Goal: Transaction & Acquisition: Book appointment/travel/reservation

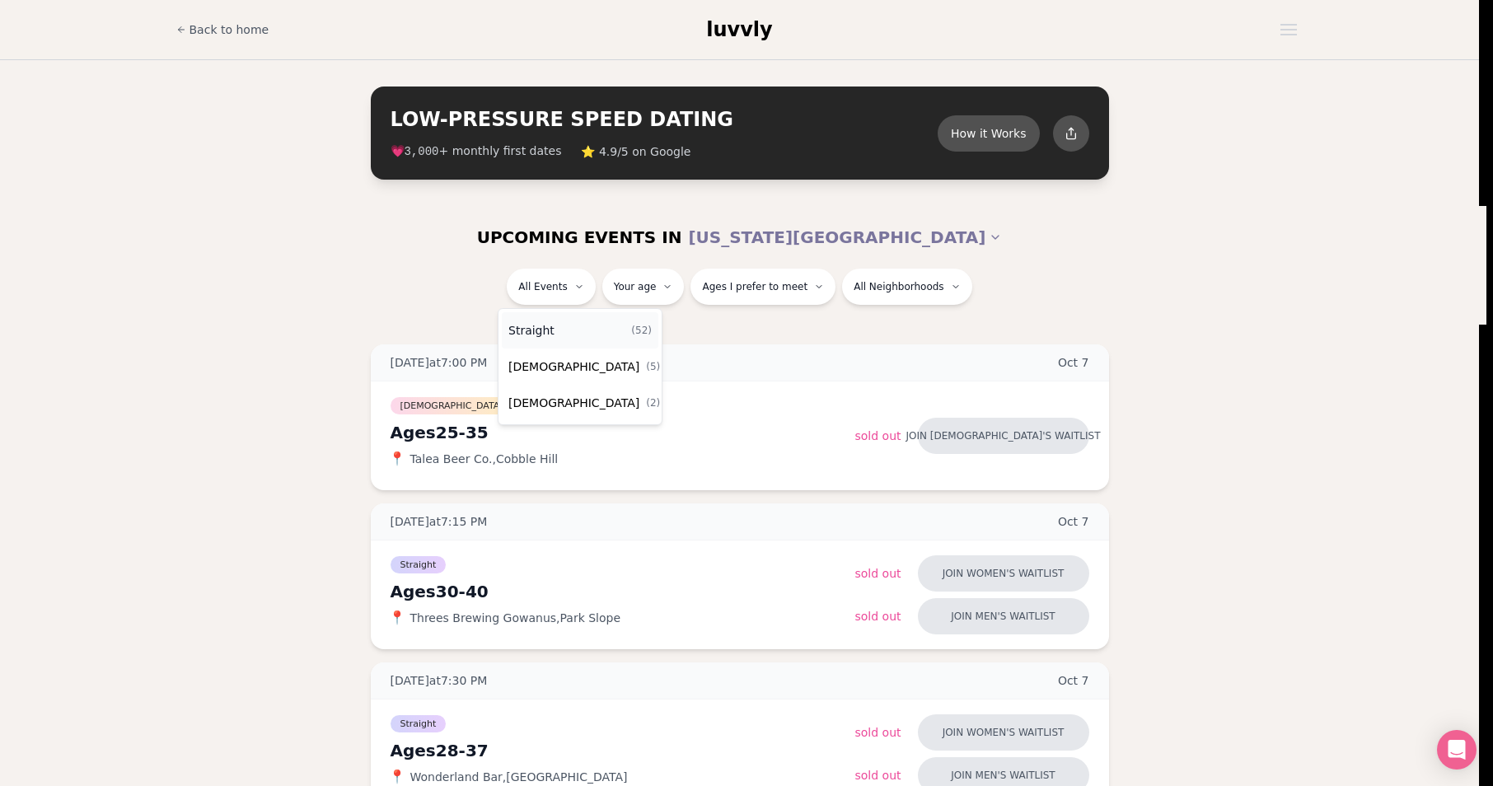
click at [555, 329] on div "Straight ( 52 )" at bounding box center [580, 330] width 157 height 36
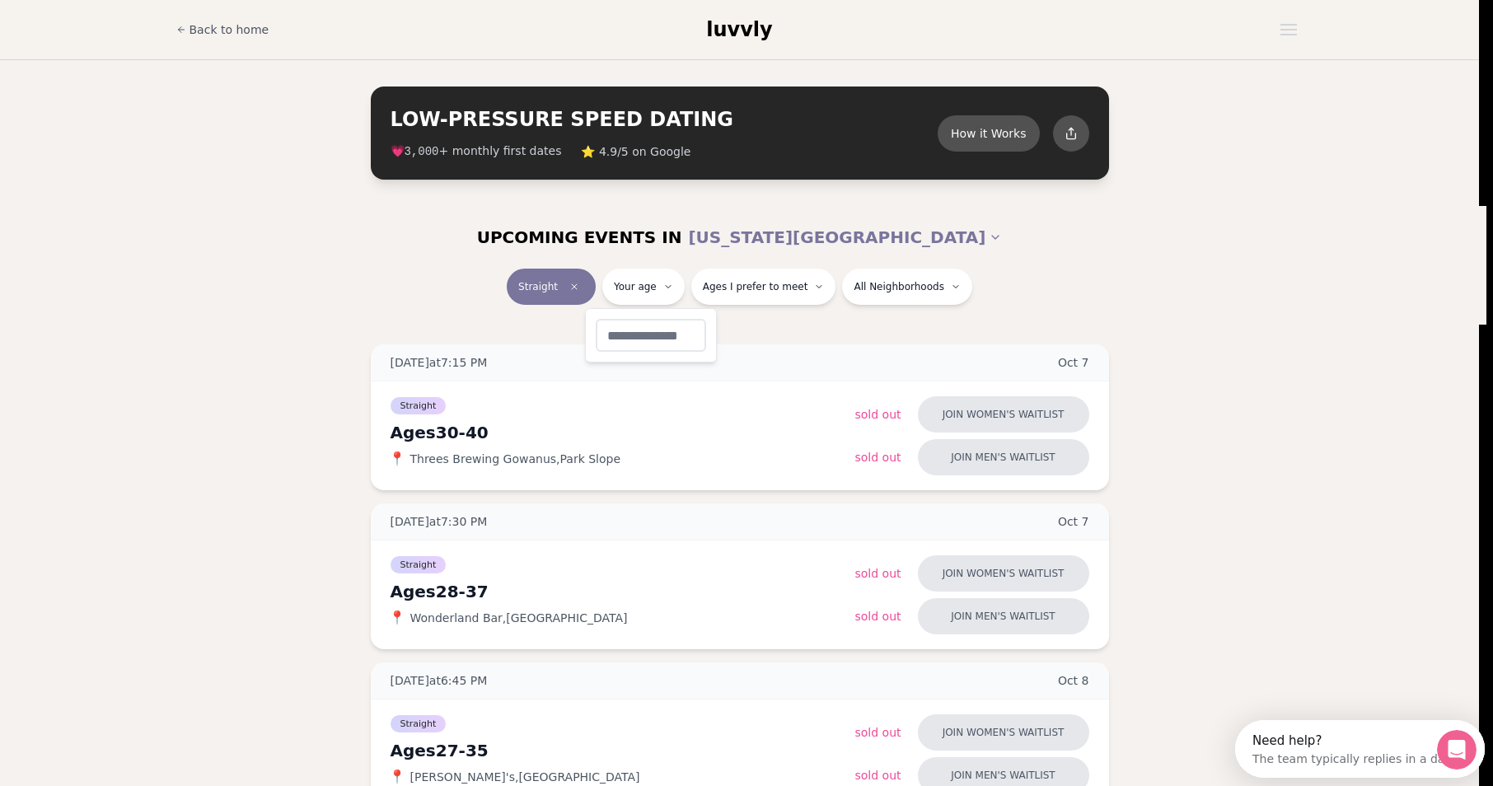
type input "**"
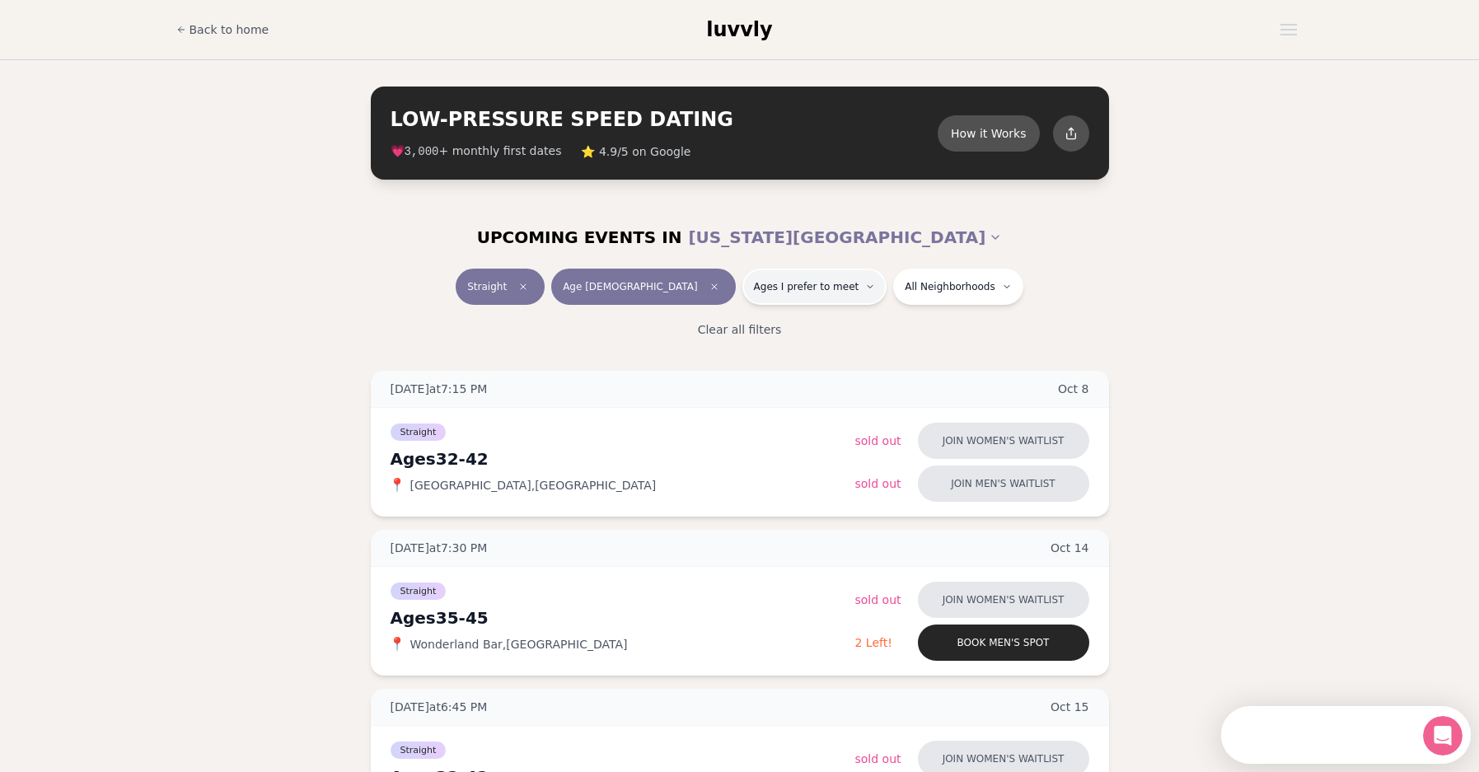
click at [802, 295] on button "Ages I prefer to meet" at bounding box center [814, 287] width 145 height 36
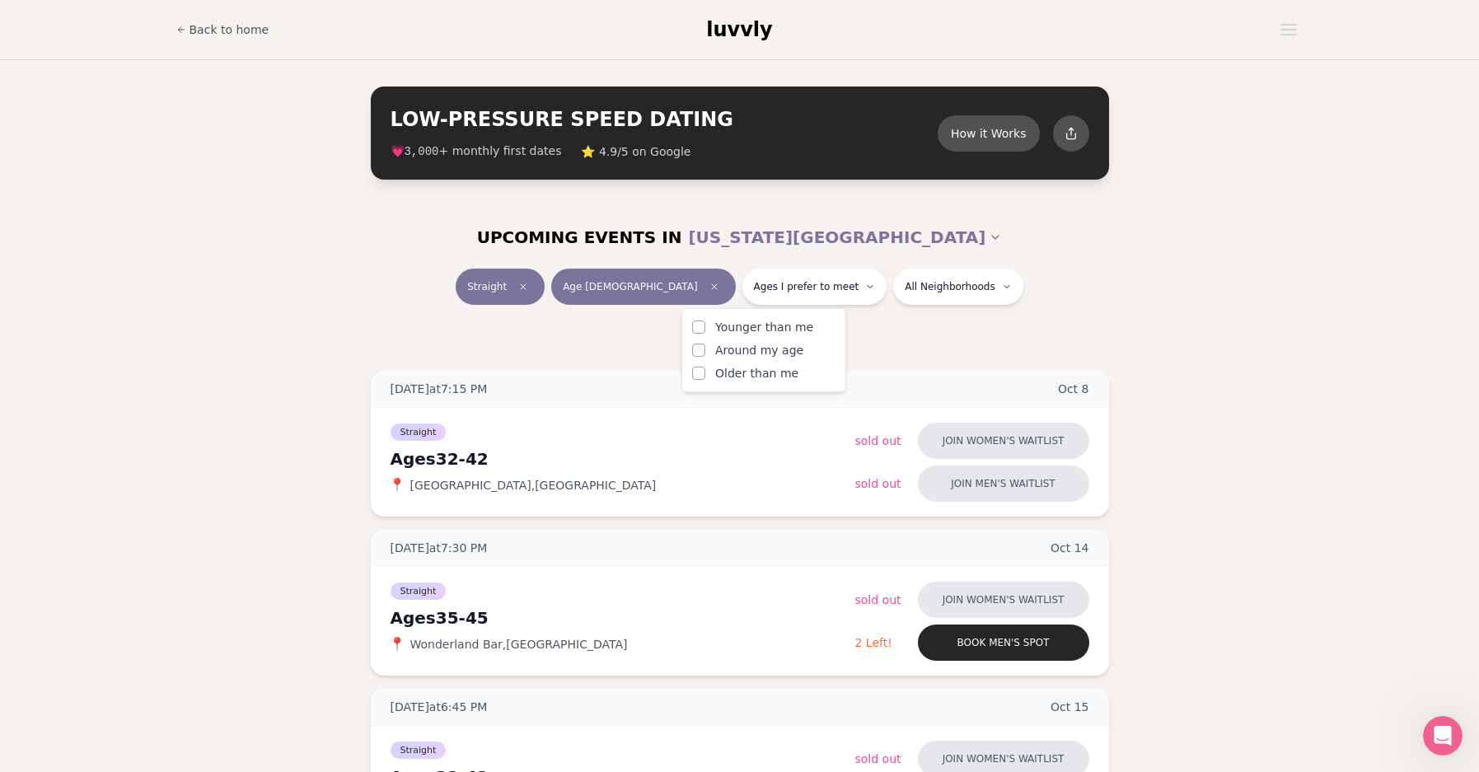
click at [795, 333] on span "Younger than me" at bounding box center [764, 327] width 98 height 16
click at [705, 333] on button "Younger than me" at bounding box center [698, 326] width 13 height 13
click at [793, 349] on span "Around my age" at bounding box center [759, 350] width 88 height 16
click at [705, 349] on button "Around my age" at bounding box center [698, 350] width 13 height 13
click at [785, 373] on span "Older than me" at bounding box center [756, 373] width 83 height 16
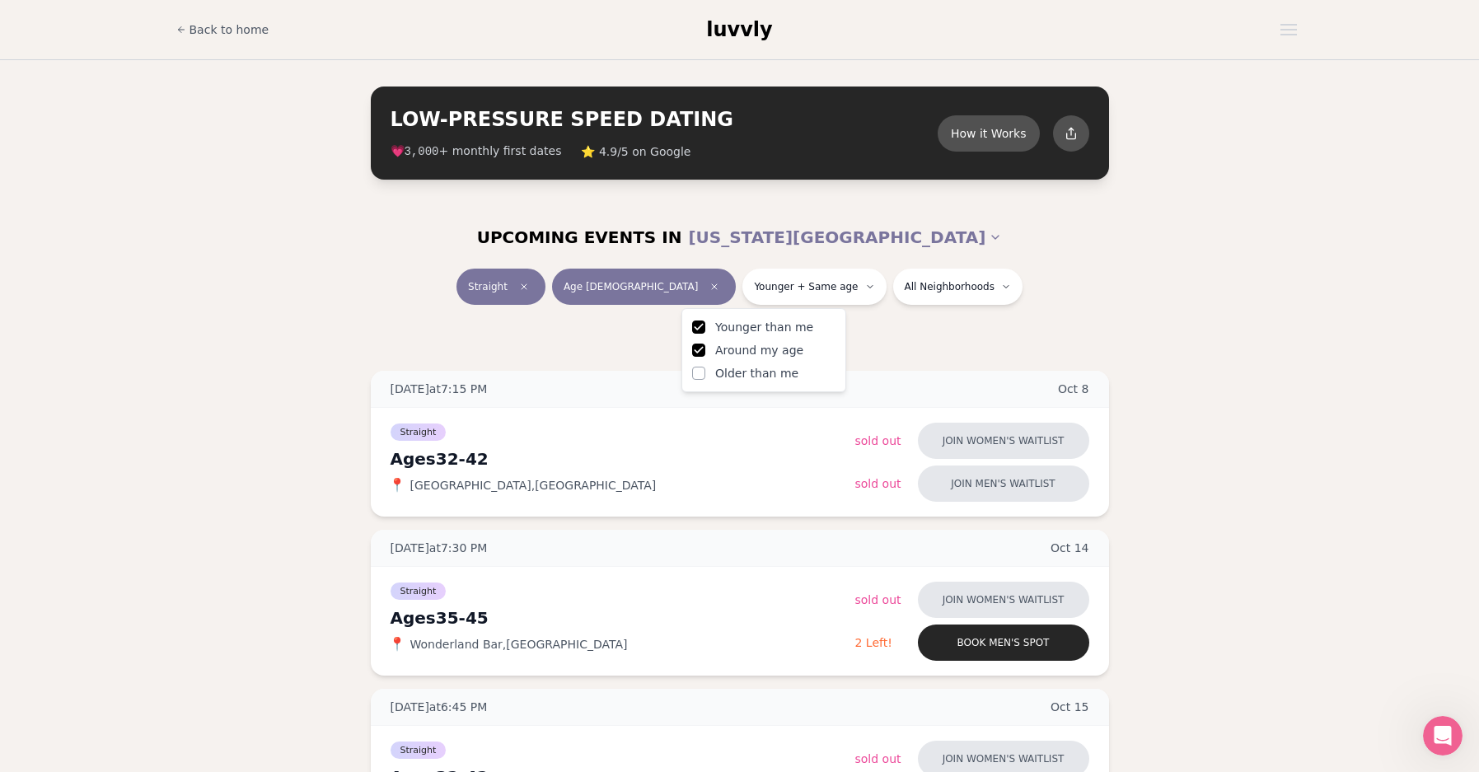
click at [705, 373] on button "Older than me" at bounding box center [698, 373] width 13 height 13
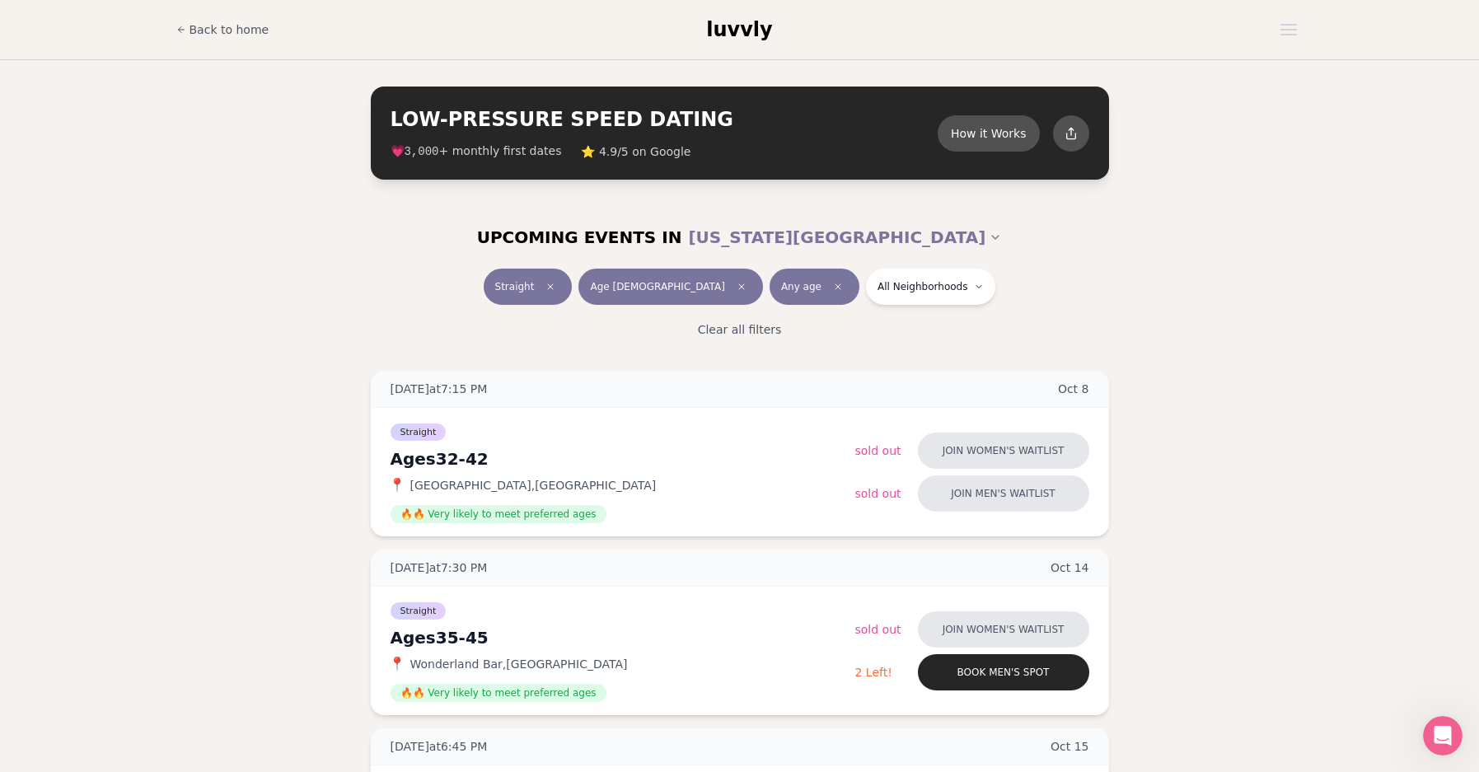
click at [781, 283] on span "Any age" at bounding box center [801, 286] width 40 height 13
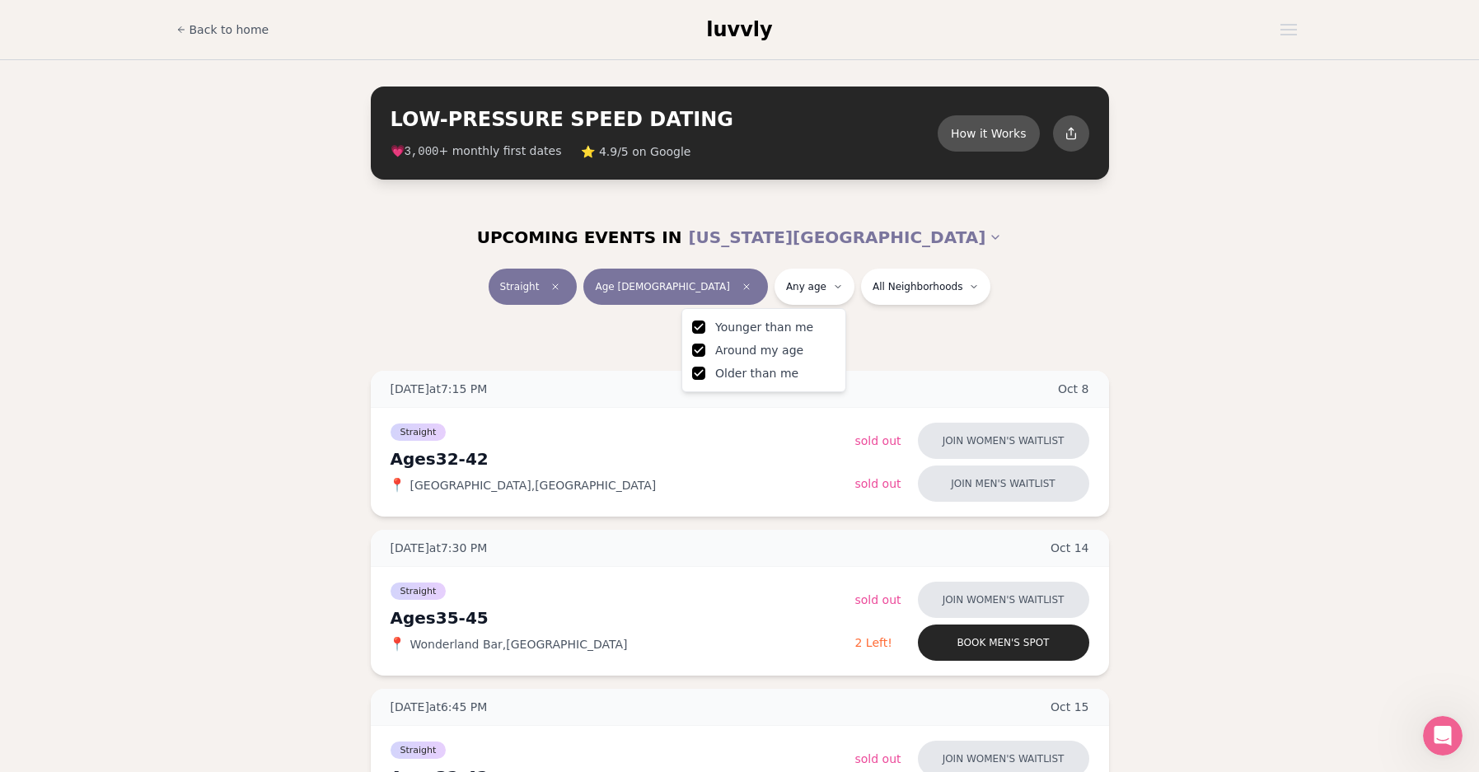
click at [698, 349] on button "Around my age" at bounding box center [698, 350] width 13 height 13
click at [696, 372] on button "Older than me" at bounding box center [698, 373] width 13 height 13
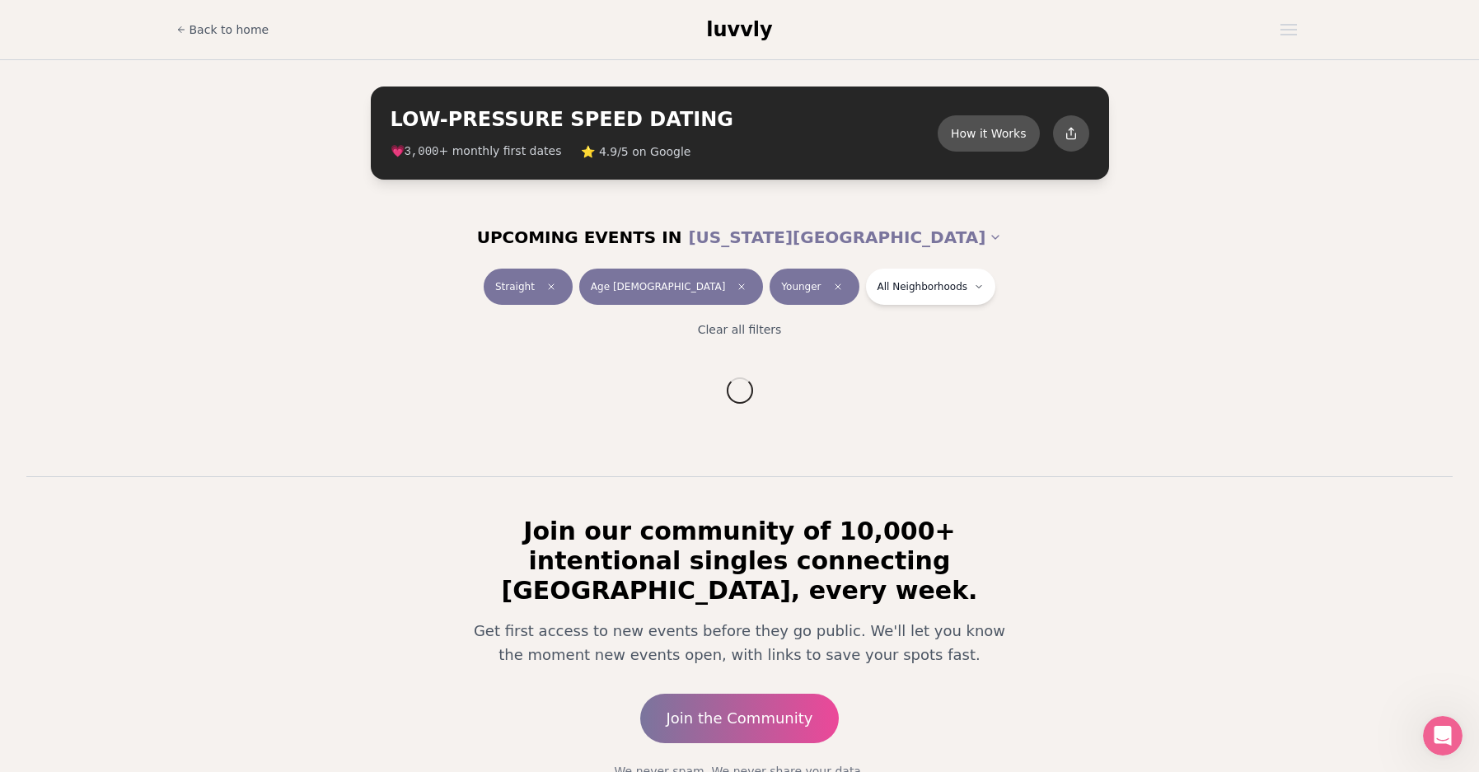
click at [937, 330] on div "Clear all filters" at bounding box center [739, 329] width 923 height 36
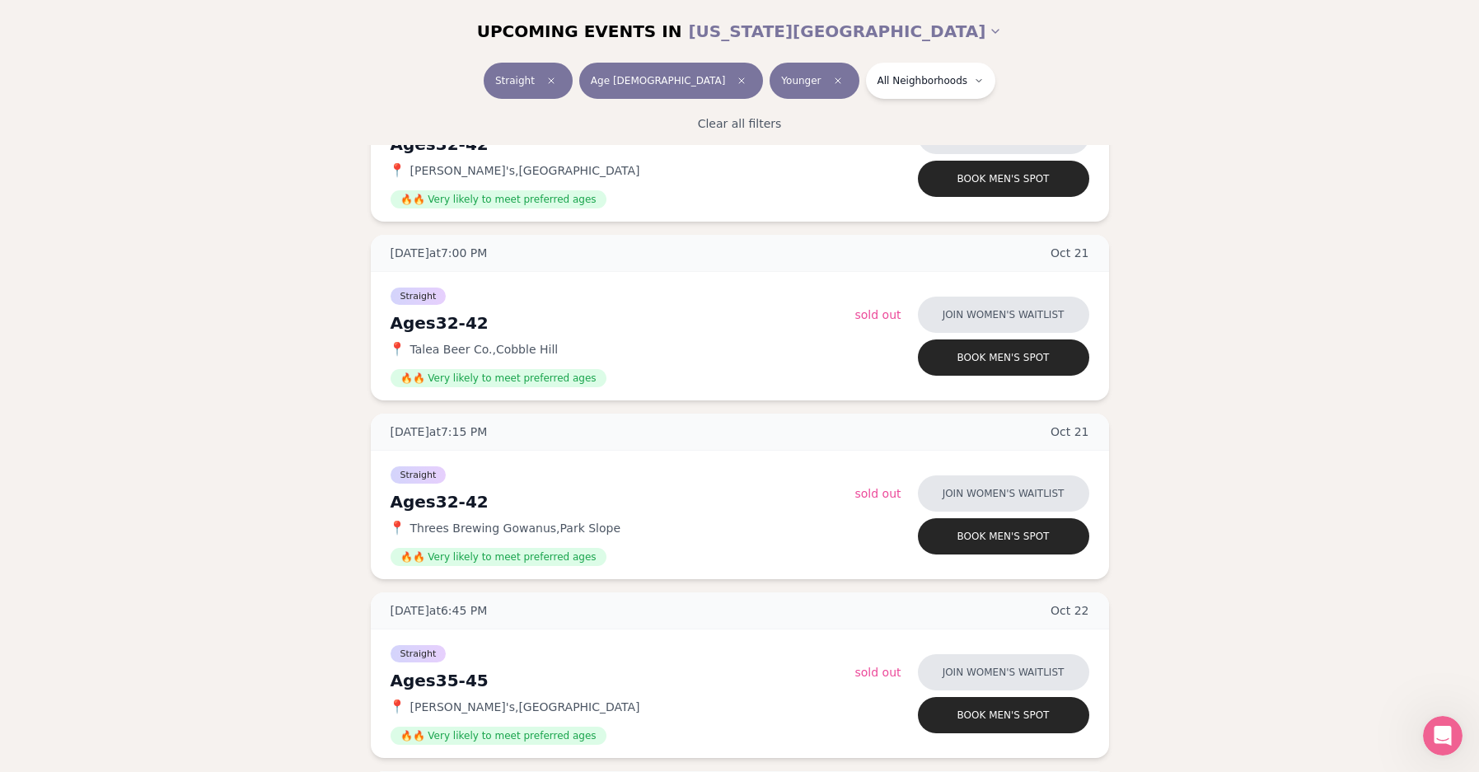
scroll to position [168, 0]
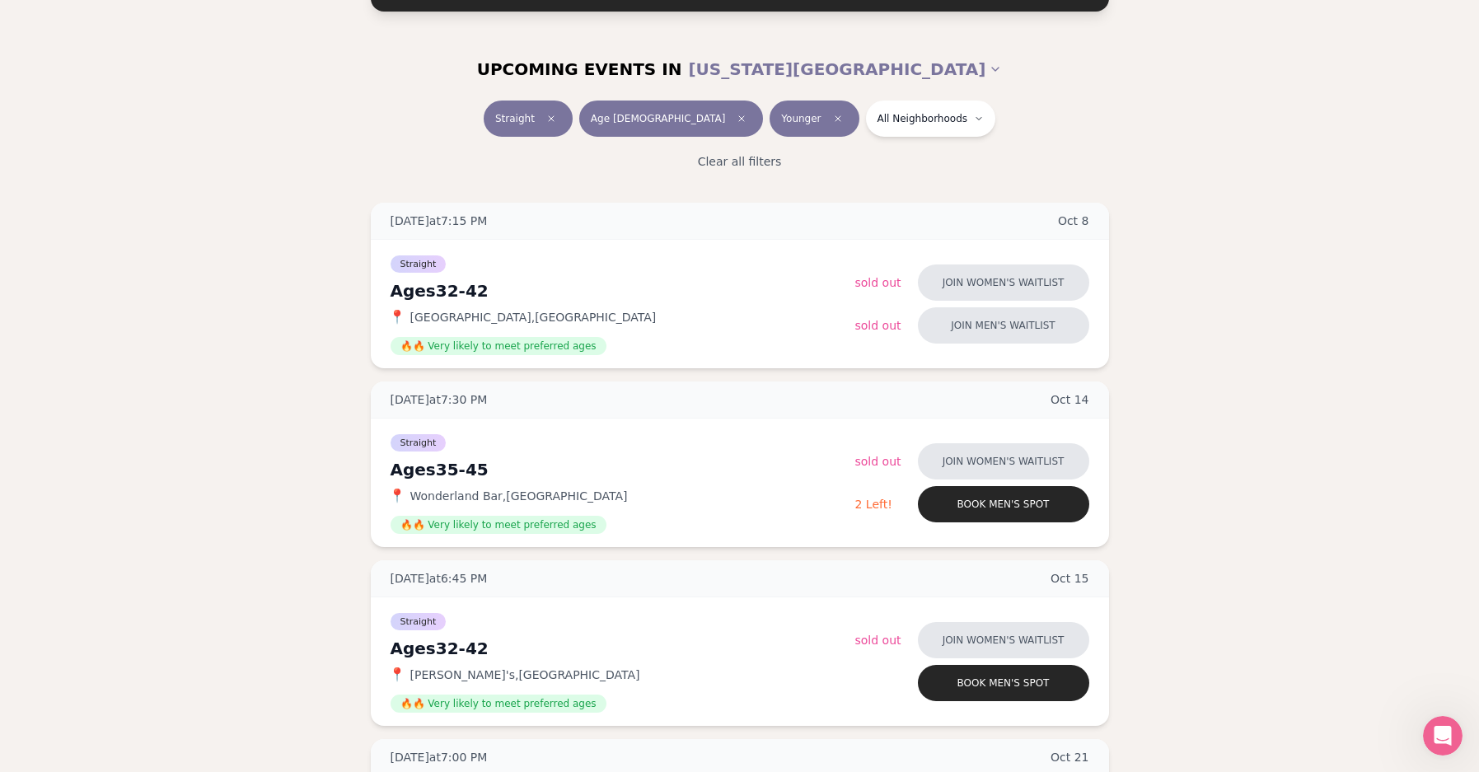
click at [781, 124] on span "Younger" at bounding box center [801, 118] width 40 height 13
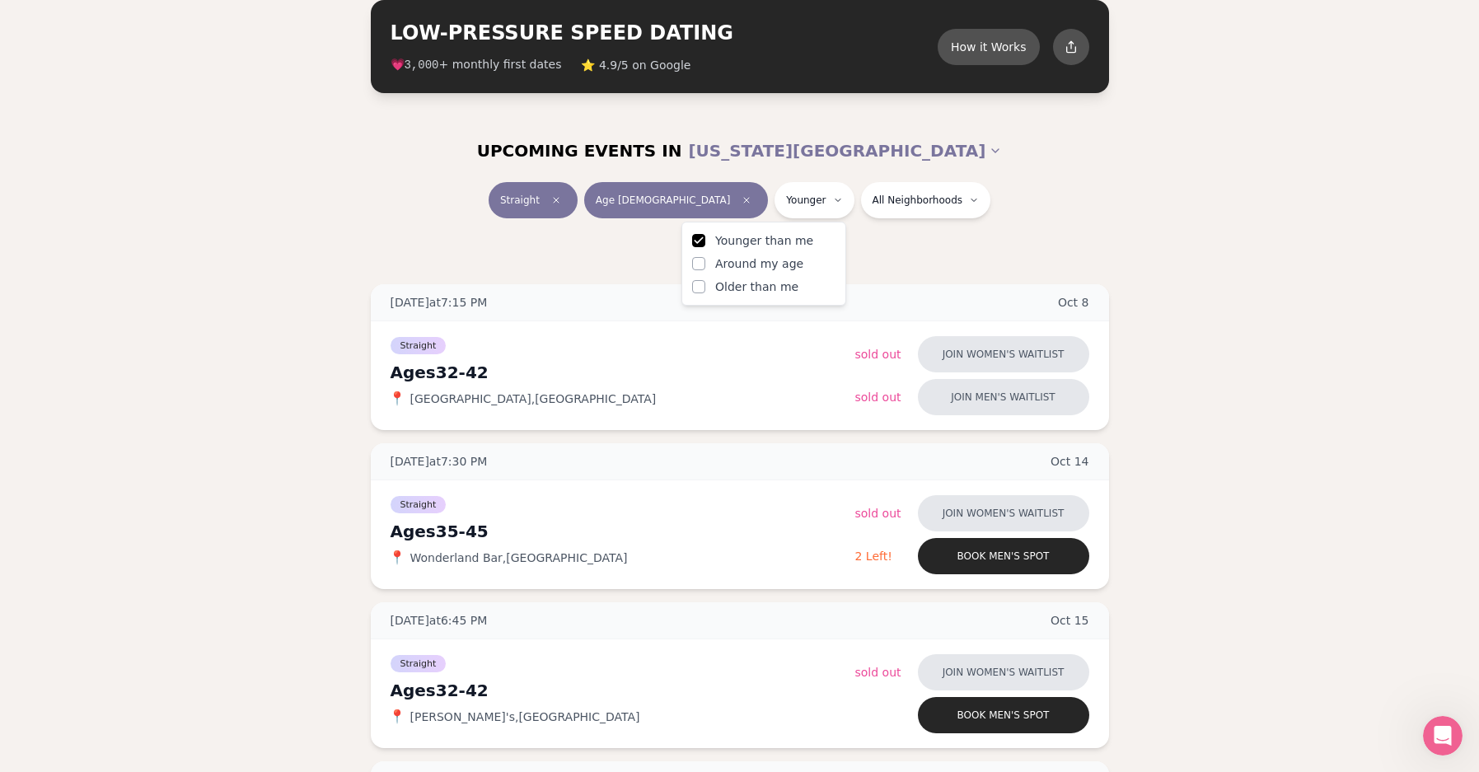
click at [699, 242] on button "Younger than me" at bounding box center [698, 240] width 13 height 13
click at [947, 256] on div "Clear all filters" at bounding box center [739, 243] width 923 height 36
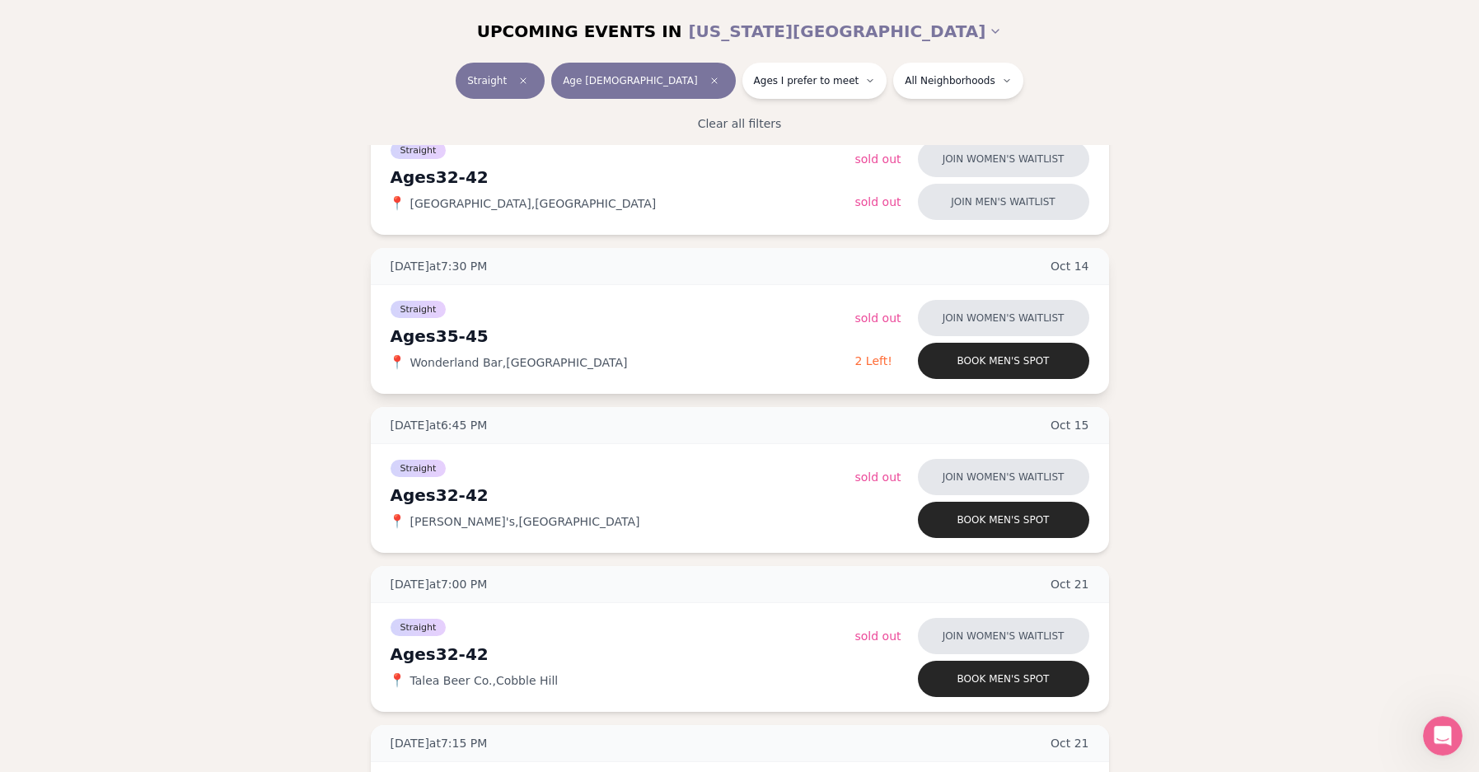
scroll to position [255, 0]
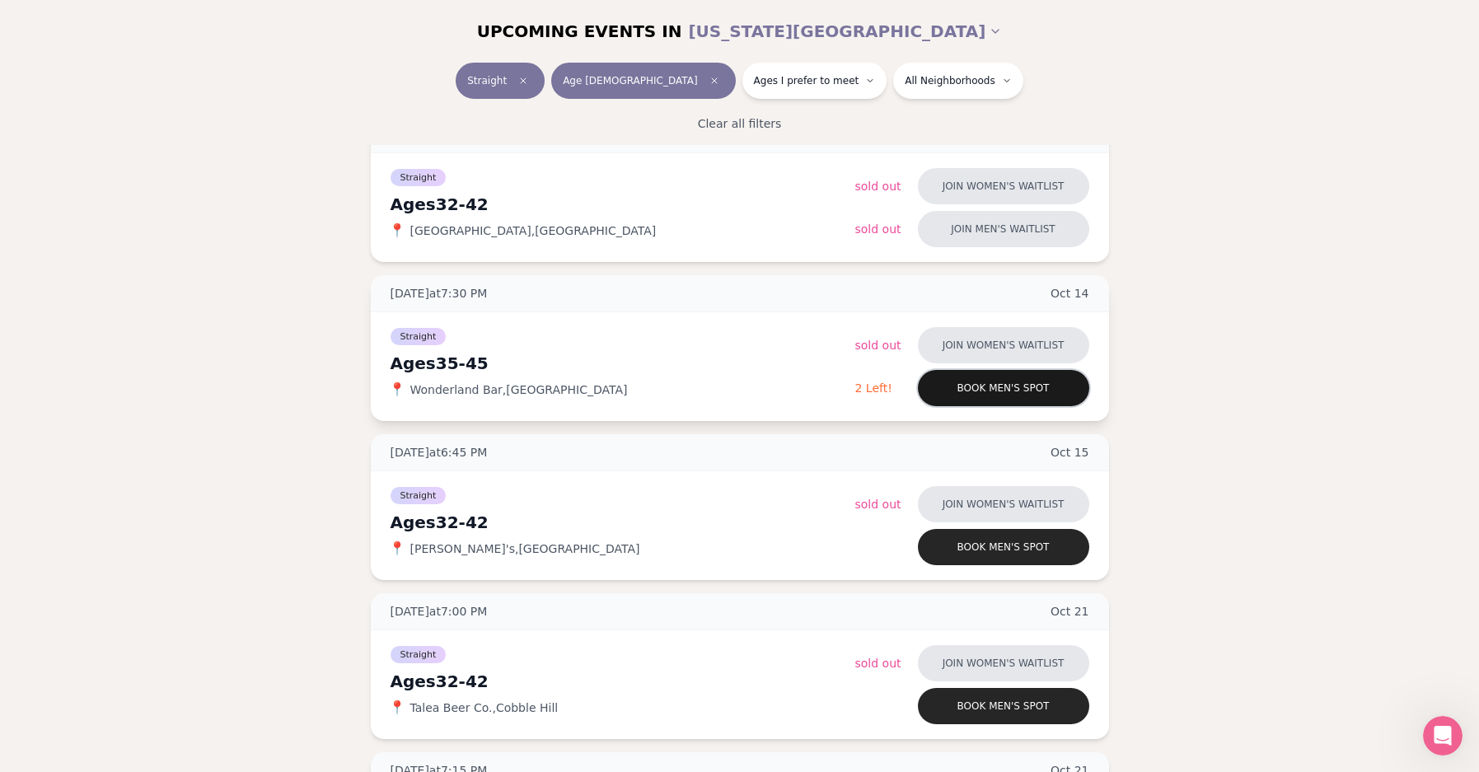
click at [984, 400] on button "Book men's spot" at bounding box center [1003, 388] width 171 height 36
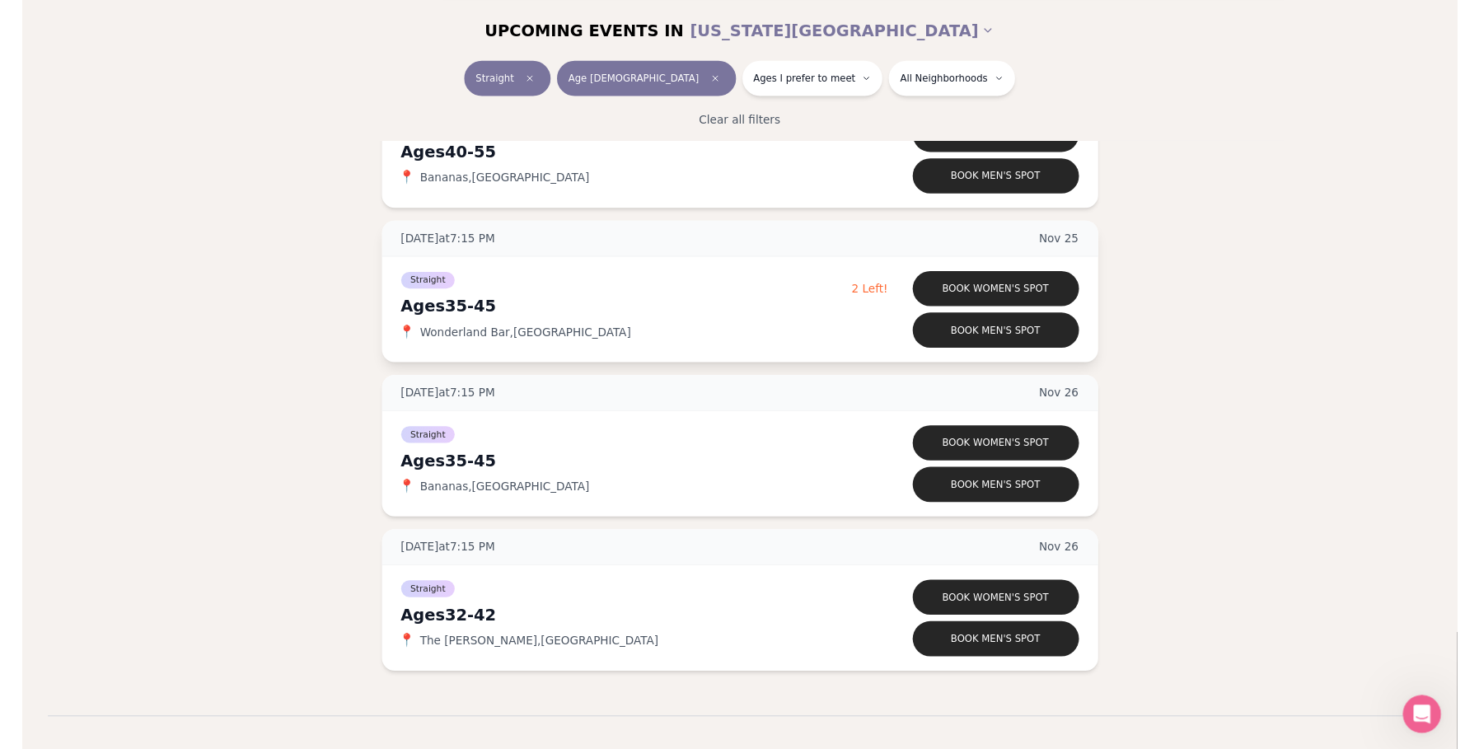
scroll to position [2439, 0]
